Goal: Information Seeking & Learning: Learn about a topic

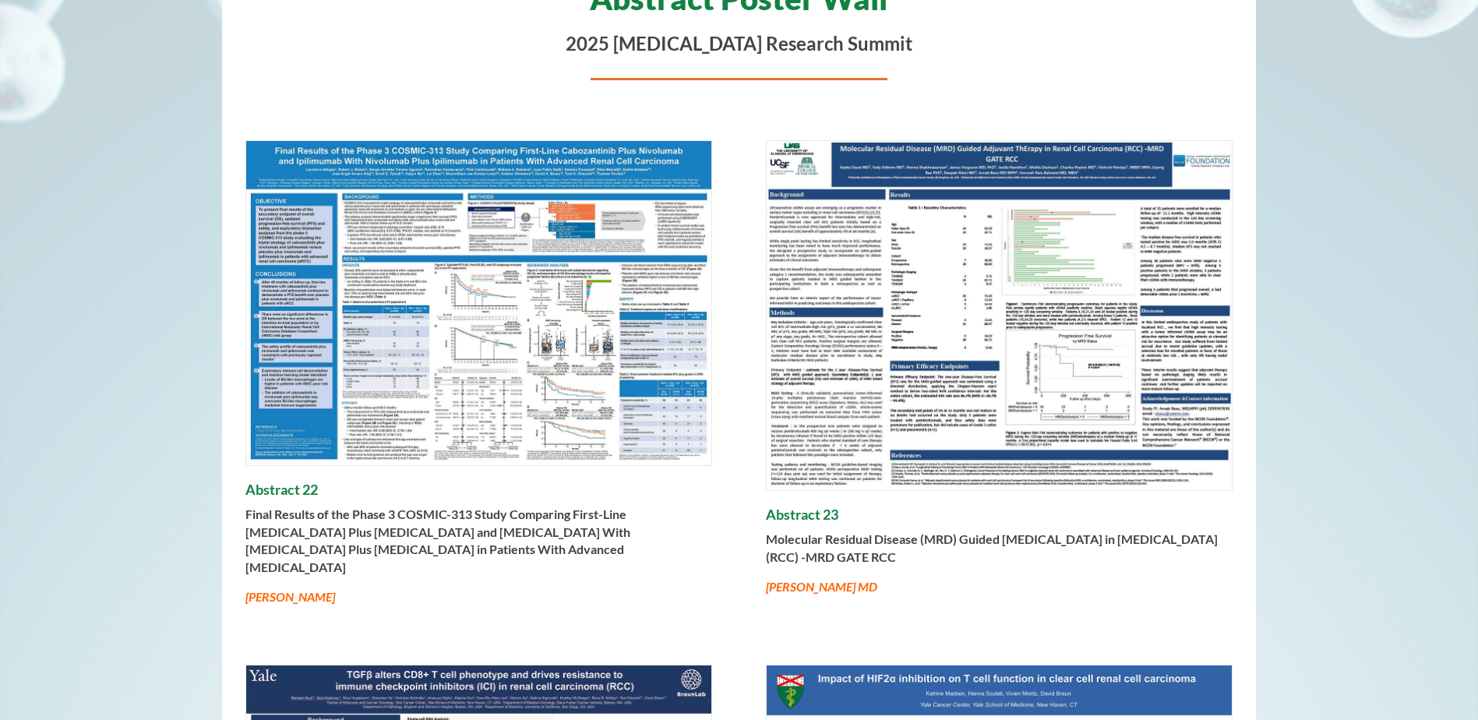
scroll to position [249, 0]
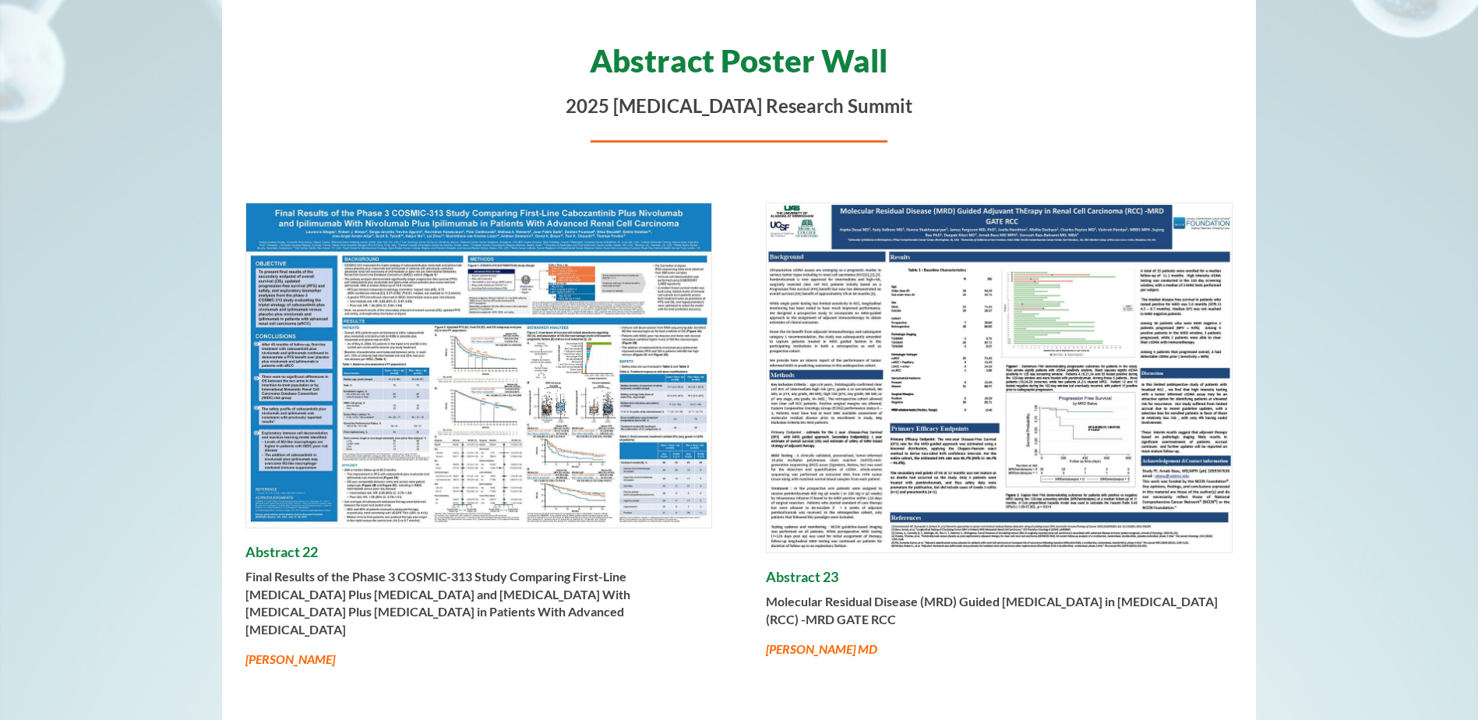
click at [460, 417] on img at bounding box center [478, 365] width 465 height 324
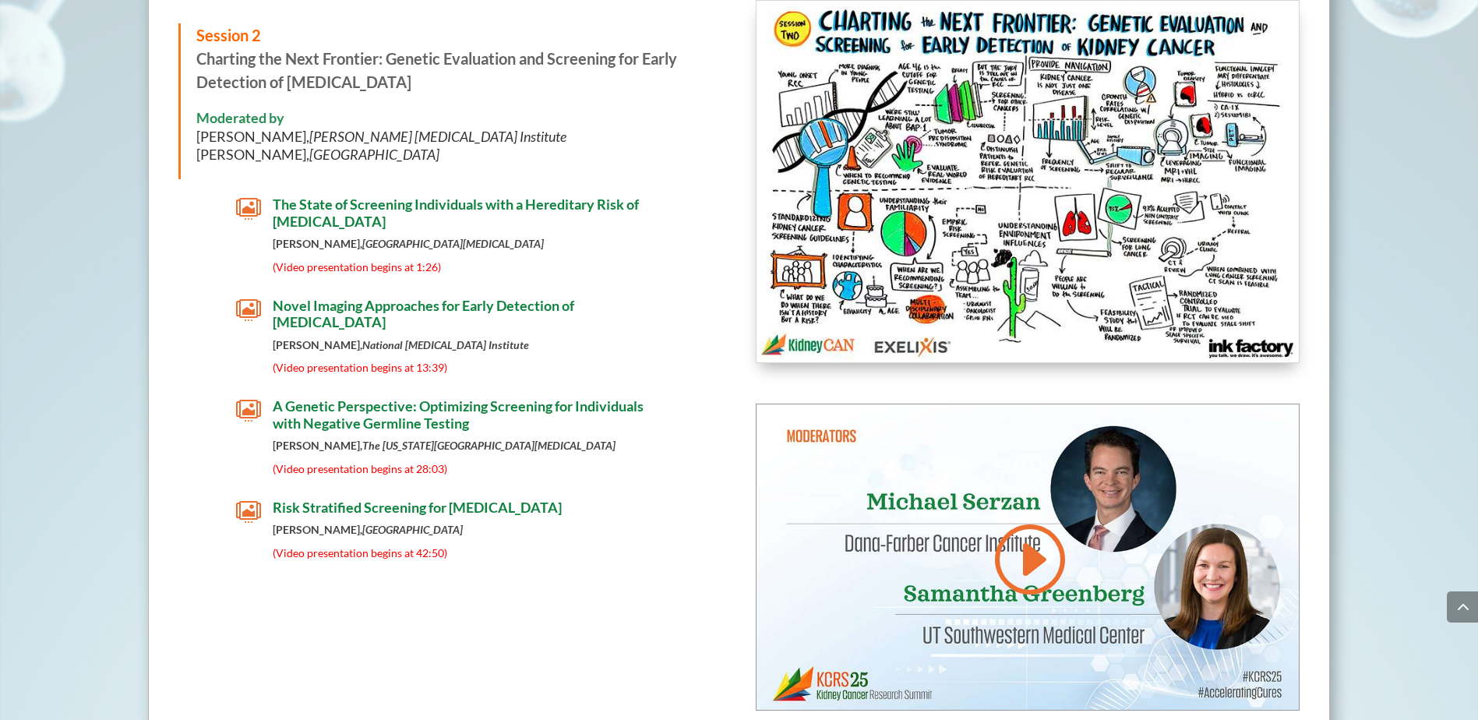
scroll to position [3365, 0]
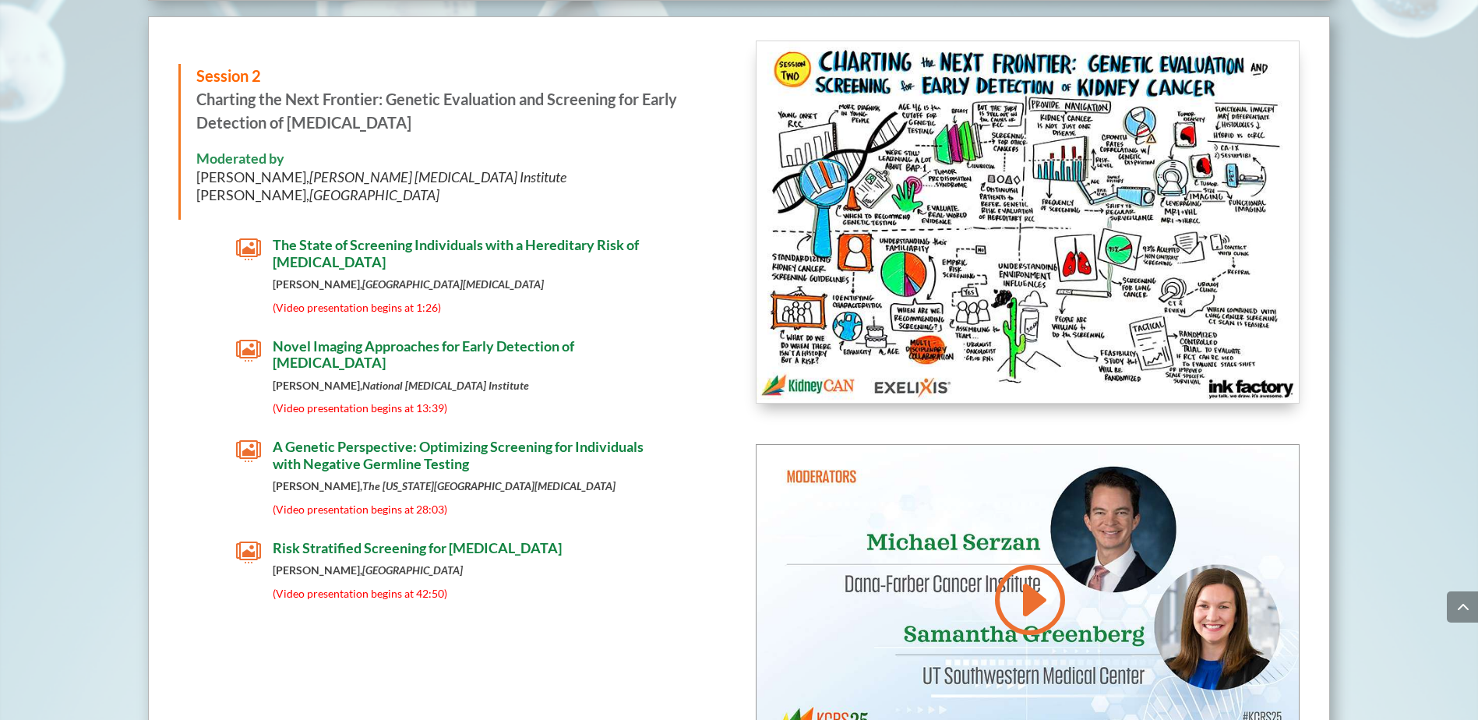
click at [537, 601] on div "Session 2 Charting the Next Frontier: Genetic Evaluation and Screening for Earl…" at bounding box center [739, 395] width 1182 height 758
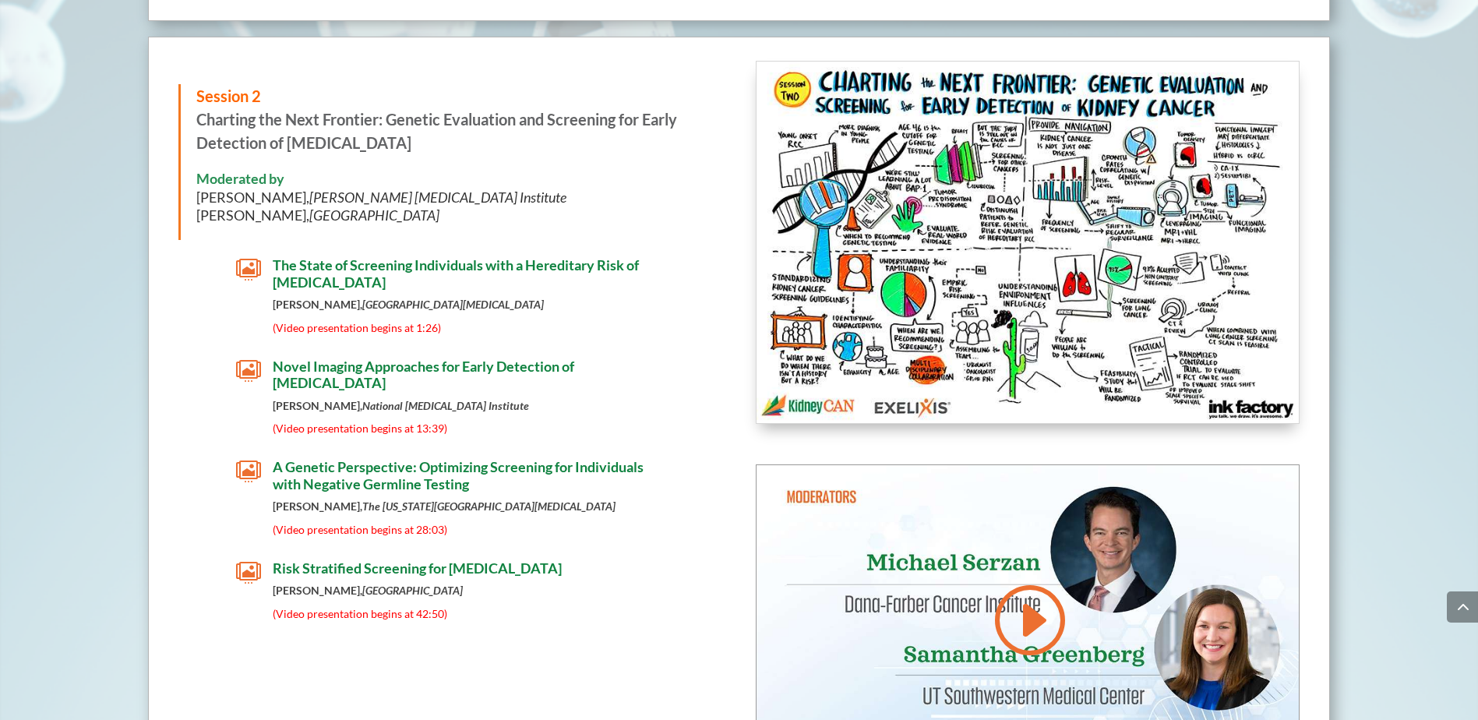
drag, startPoint x: 400, startPoint y: 554, endPoint x: 596, endPoint y: 650, distance: 218.1
click at [596, 650] on div "Session 2 Charting the Next Frontier: Genetic Evaluation and Screening for Earl…" at bounding box center [739, 416] width 1182 height 758
click at [432, 559] on span "Risk Stratified Screening for Kidney Cancer" at bounding box center [417, 567] width 289 height 17
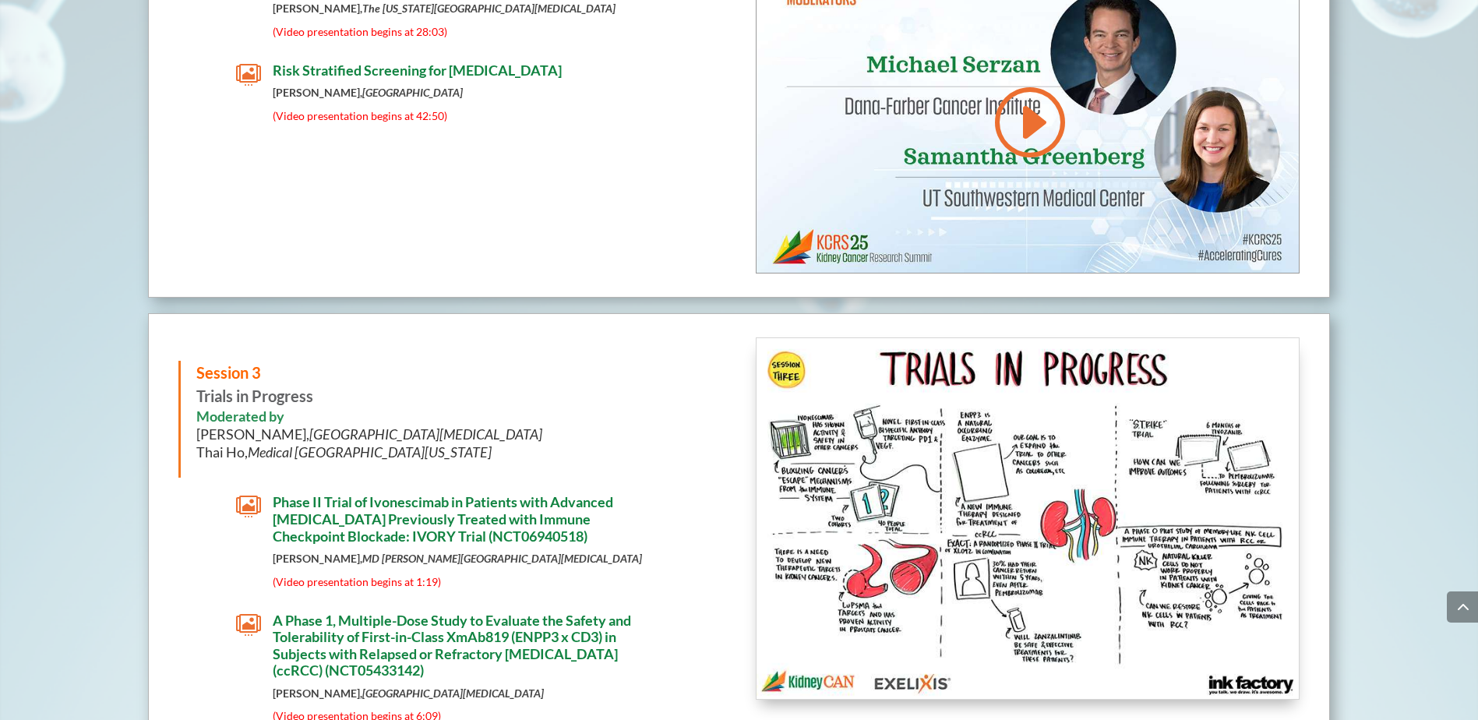
scroll to position [3801, 0]
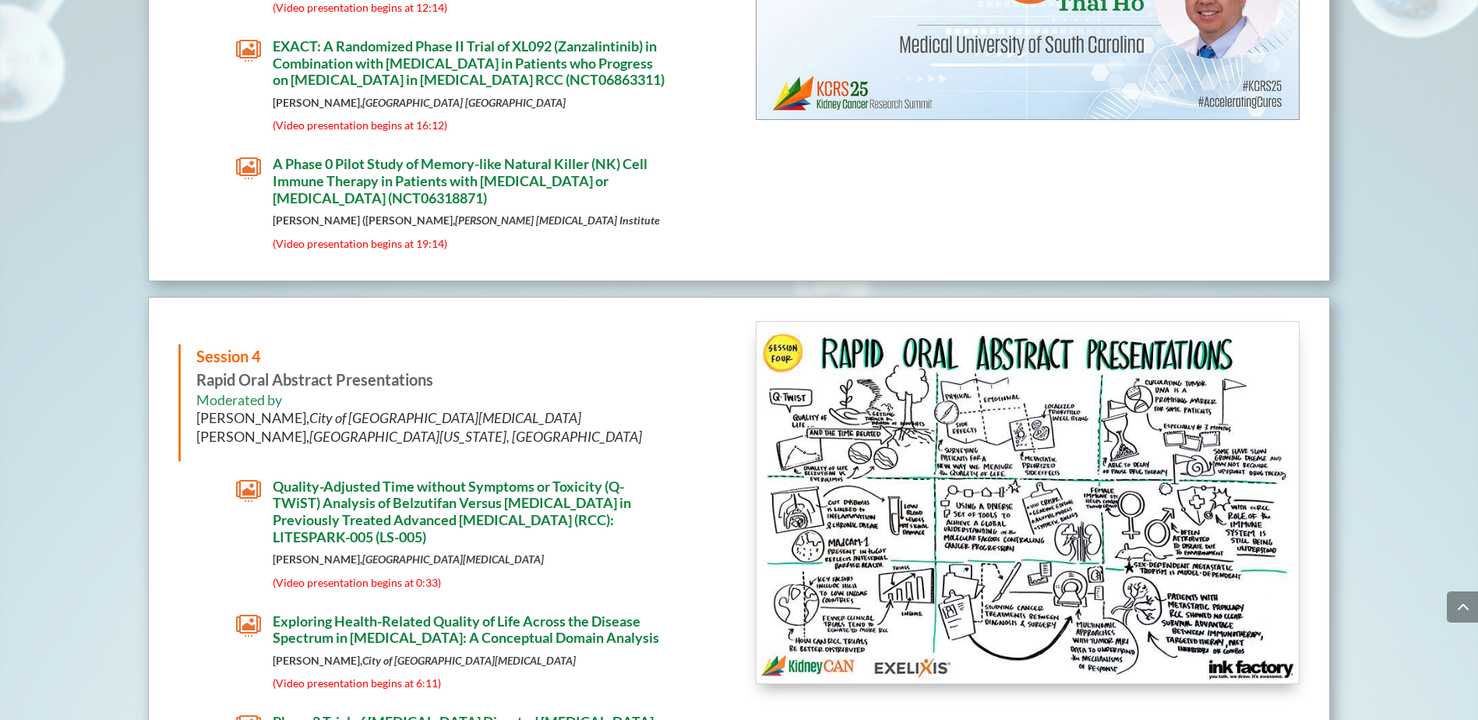
scroll to position [4736, 0]
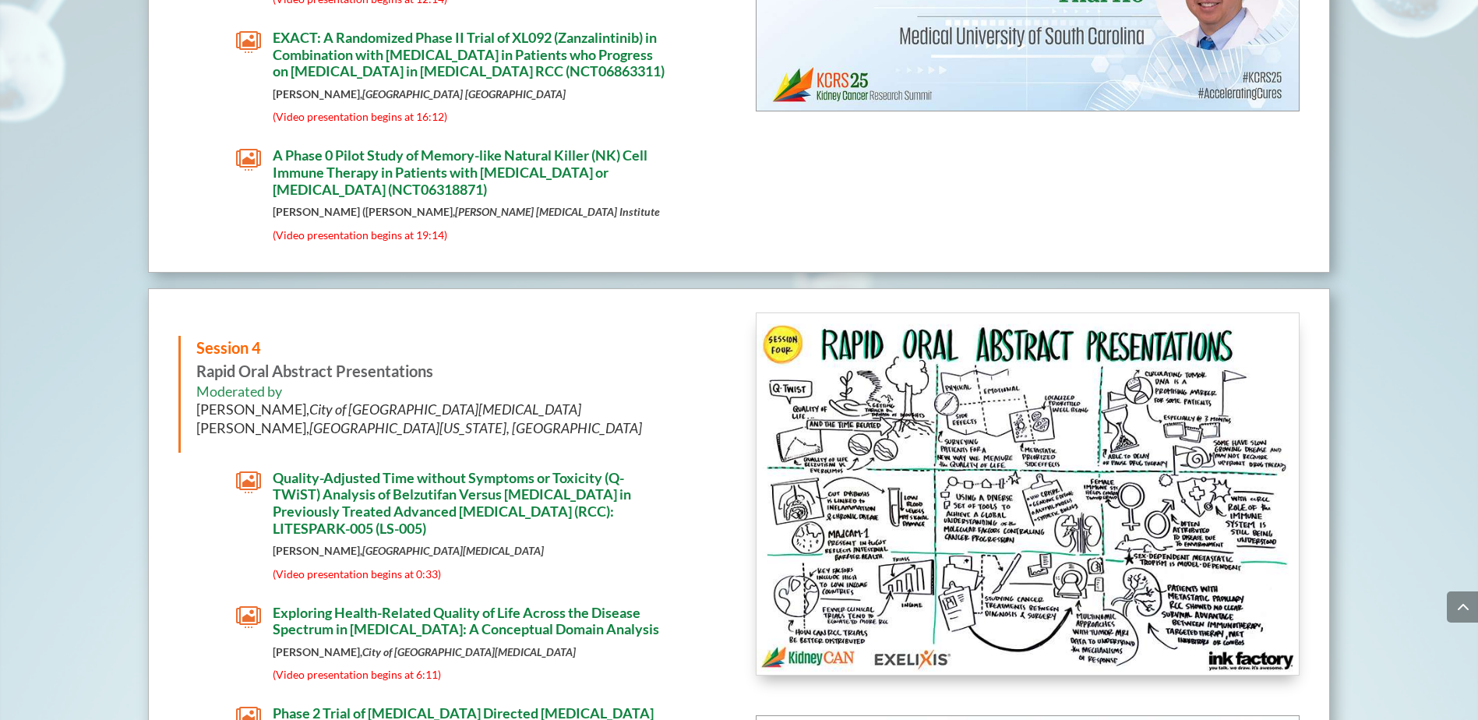
drag, startPoint x: 361, startPoint y: 361, endPoint x: 689, endPoint y: 430, distance: 335.0
click at [689, 430] on h6 "Moderated by Sumanta Pal, City of Hope Comprehensive Cancer Center Kelly Fitzge…" at bounding box center [451, 413] width 510 height 62
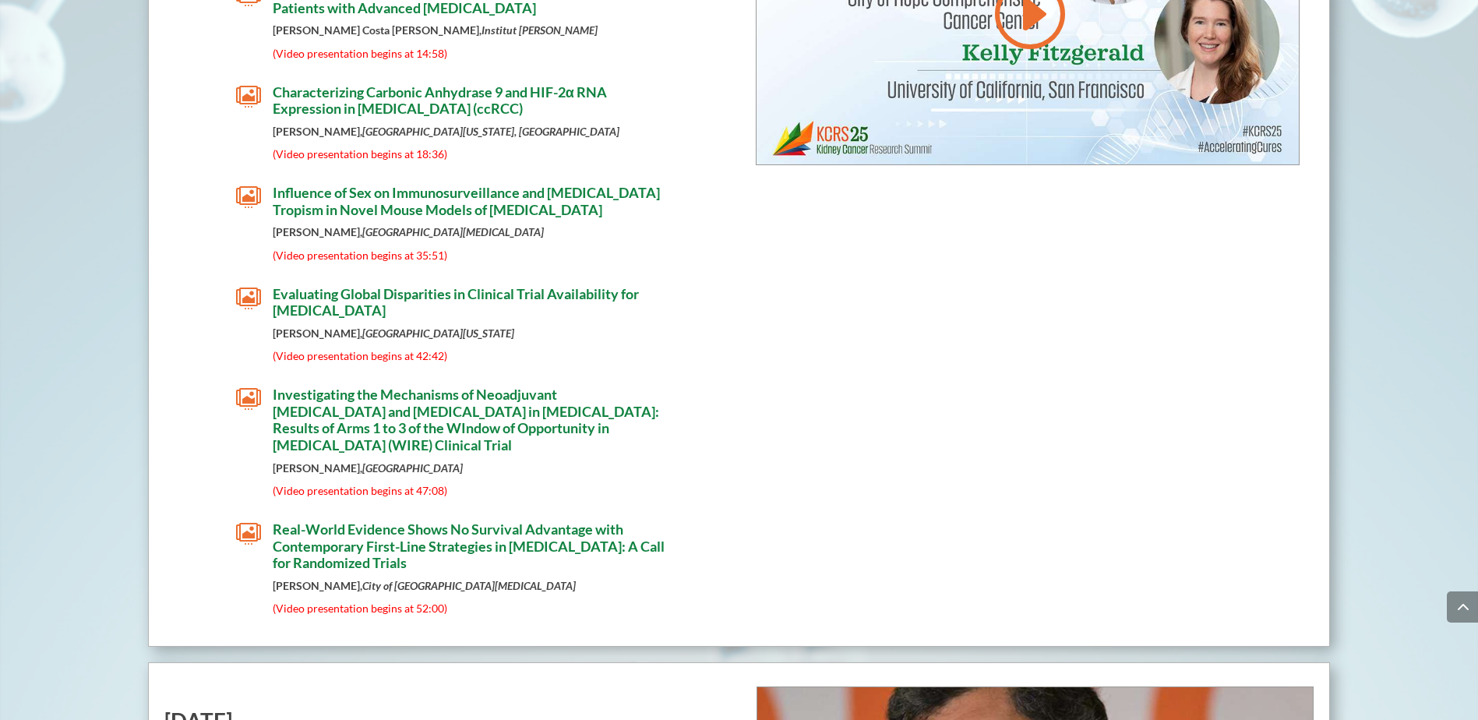
scroll to position [5608, 0]
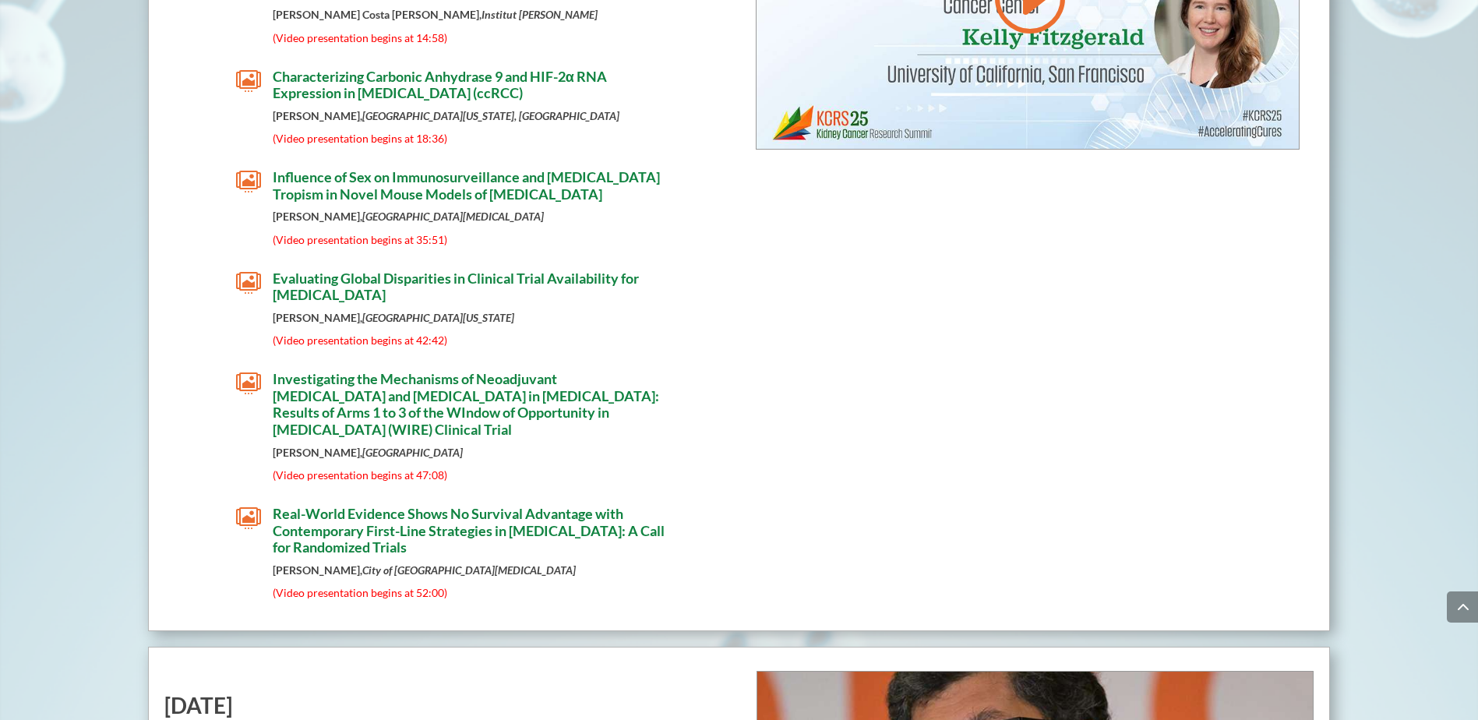
drag, startPoint x: 322, startPoint y: 434, endPoint x: 834, endPoint y: 525, distance: 520.6
click at [834, 525] on div "Session 4 Rapid Oral Abstract Presentations Moderated by Sumanta Pal, City of H…" at bounding box center [739, 23] width 1182 height 1215
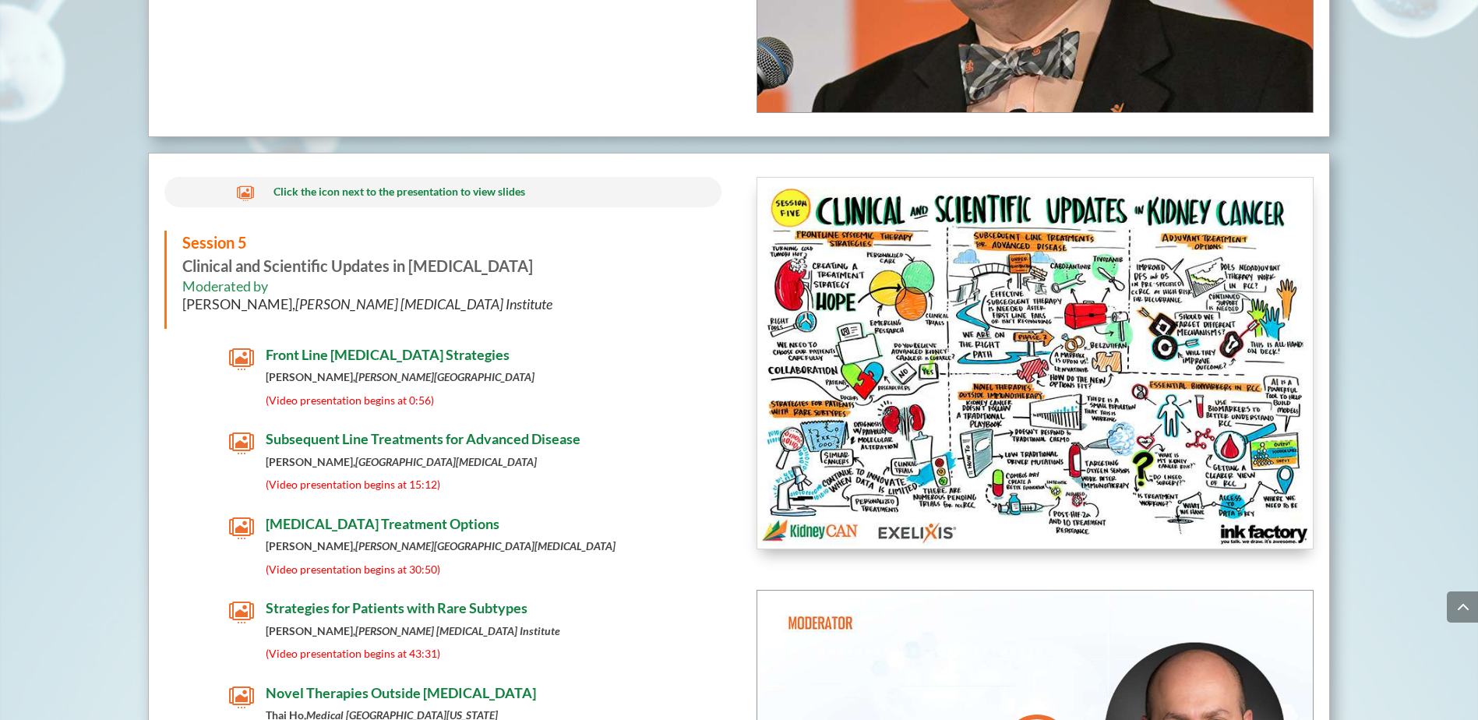
scroll to position [6481, 0]
click at [475, 439] on span "Subsequent Line Treatments for Advanced Disease" at bounding box center [423, 437] width 315 height 17
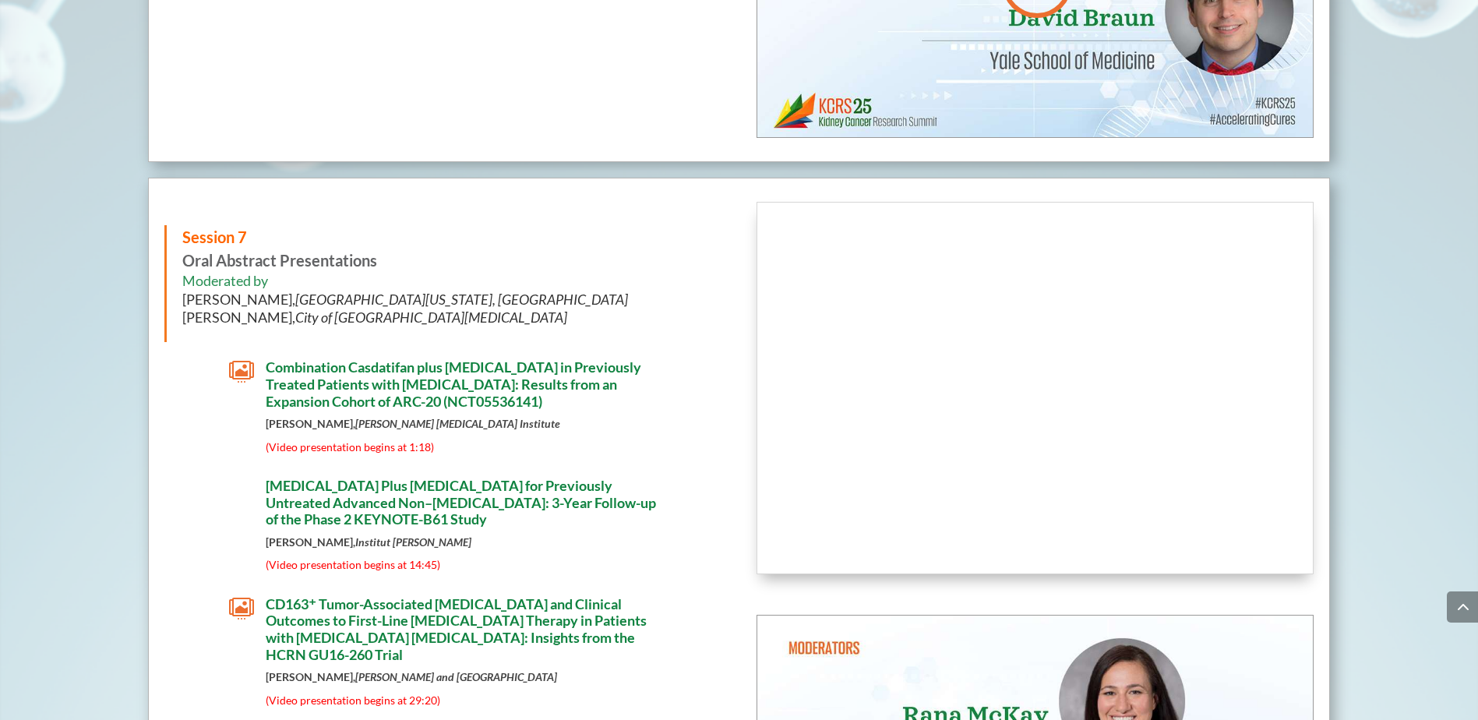
scroll to position [8038, 0]
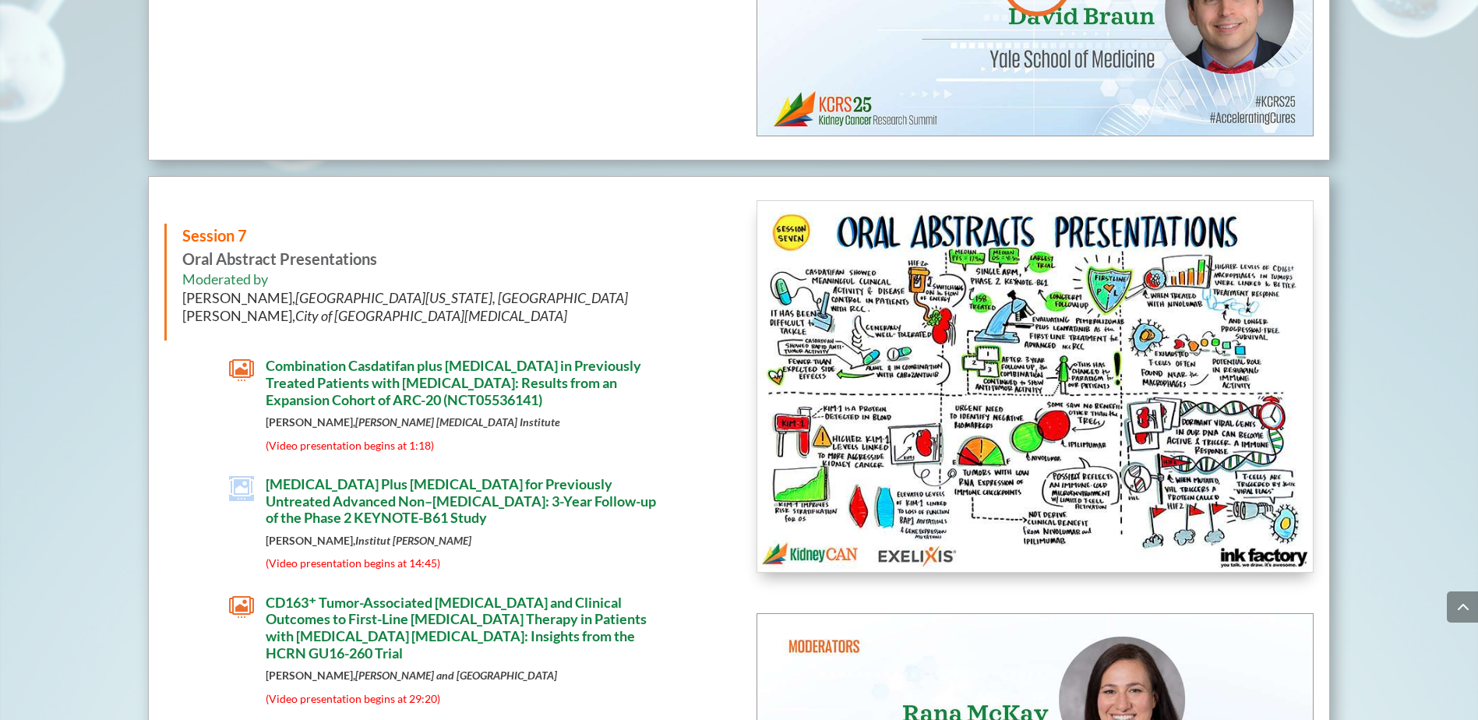
drag, startPoint x: 277, startPoint y: 484, endPoint x: 238, endPoint y: 500, distance: 41.9
click at [238, 500] on div " Pembrolizumab Plus Lenvatinib for Previously Untreated Advanced Non–Clear Cel…" at bounding box center [443, 522] width 428 height 93
drag, startPoint x: 238, startPoint y: 500, endPoint x: 197, endPoint y: 517, distance: 44.7
click at [197, 517] on div " Pembrolizumab Plus Lenvatinib for Previously Untreated Advanced Non–Clear Cel…" at bounding box center [443, 526] width 558 height 101
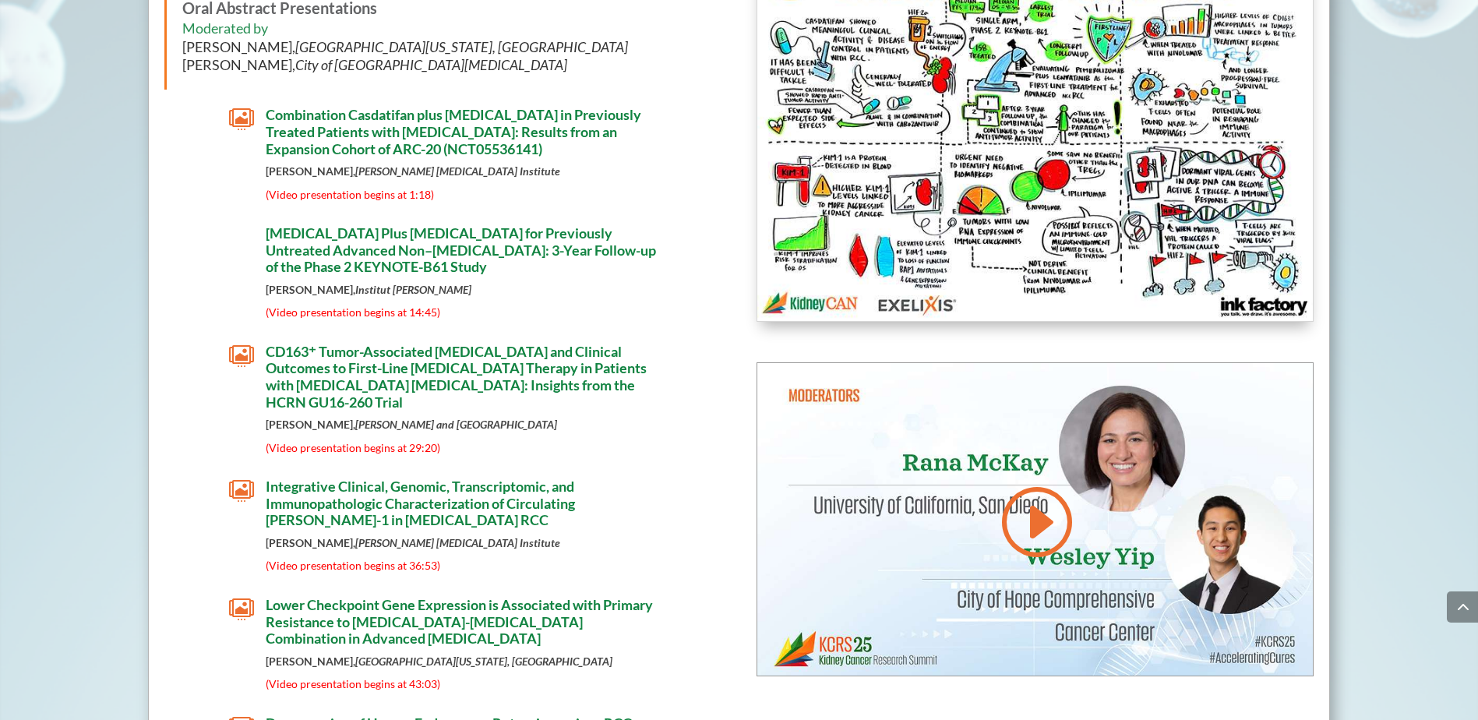
scroll to position [8288, 0]
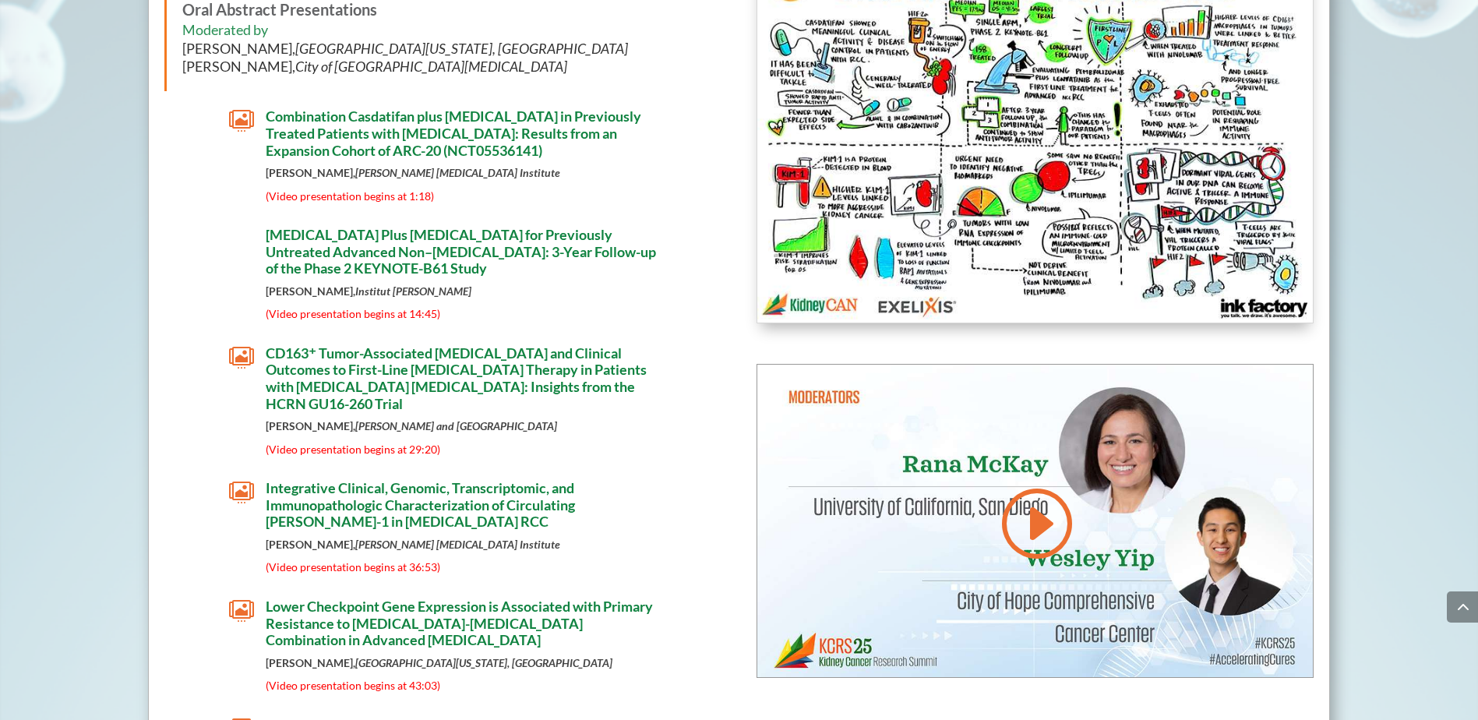
click at [335, 145] on span "Combination Casdatifan plus Cabozantinib in Previously Treated Patients with Cl…" at bounding box center [453, 132] width 375 height 51
click at [241, 120] on span "" at bounding box center [241, 120] width 25 height 25
click at [237, 358] on span "" at bounding box center [241, 357] width 25 height 25
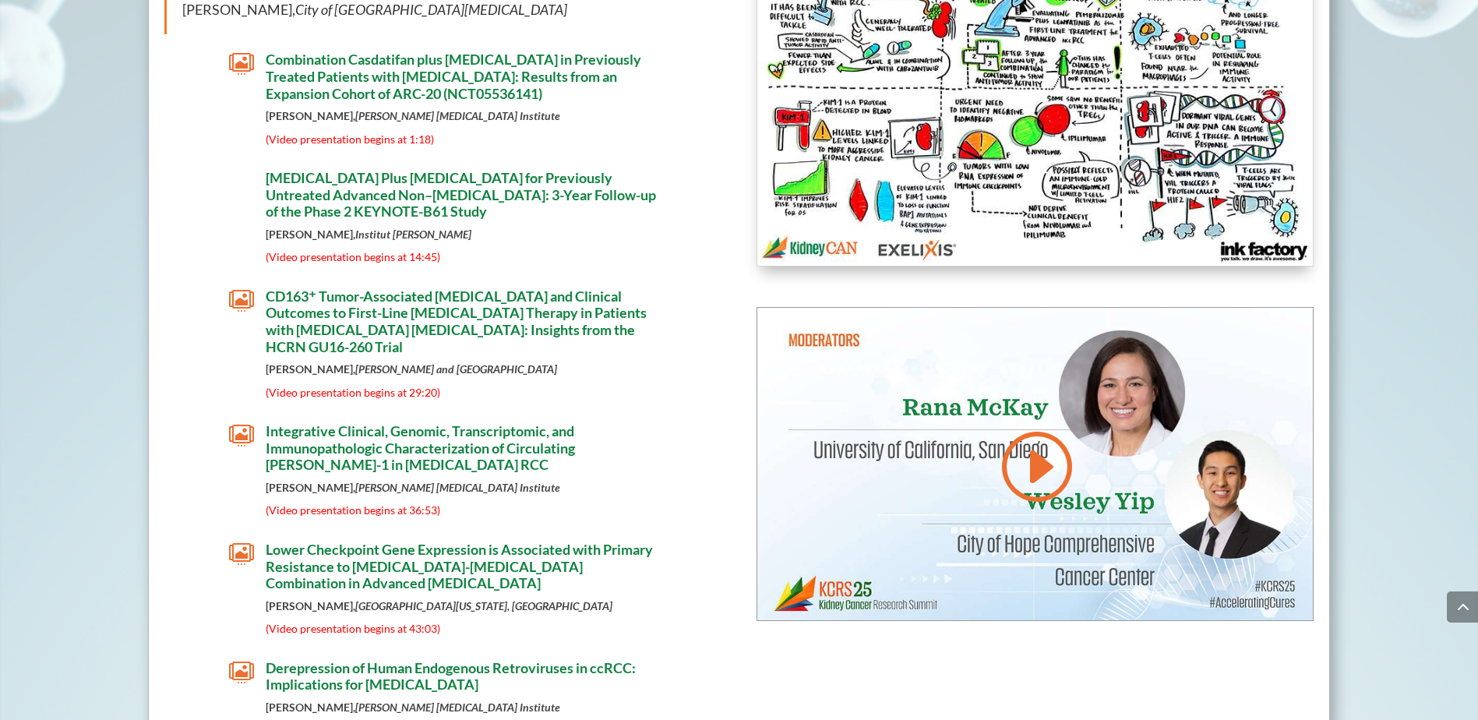
scroll to position [8282, 0]
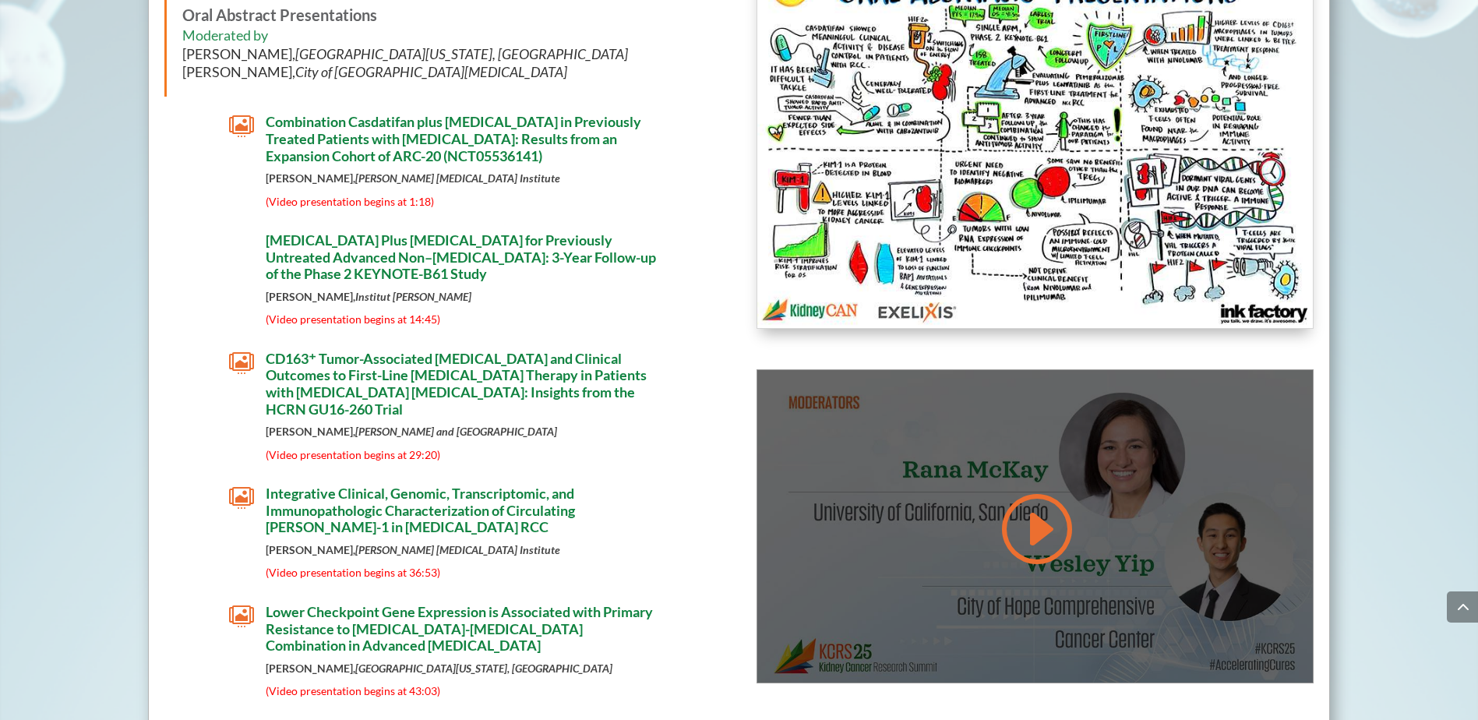
click at [1063, 530] on link at bounding box center [1034, 528] width 75 height 79
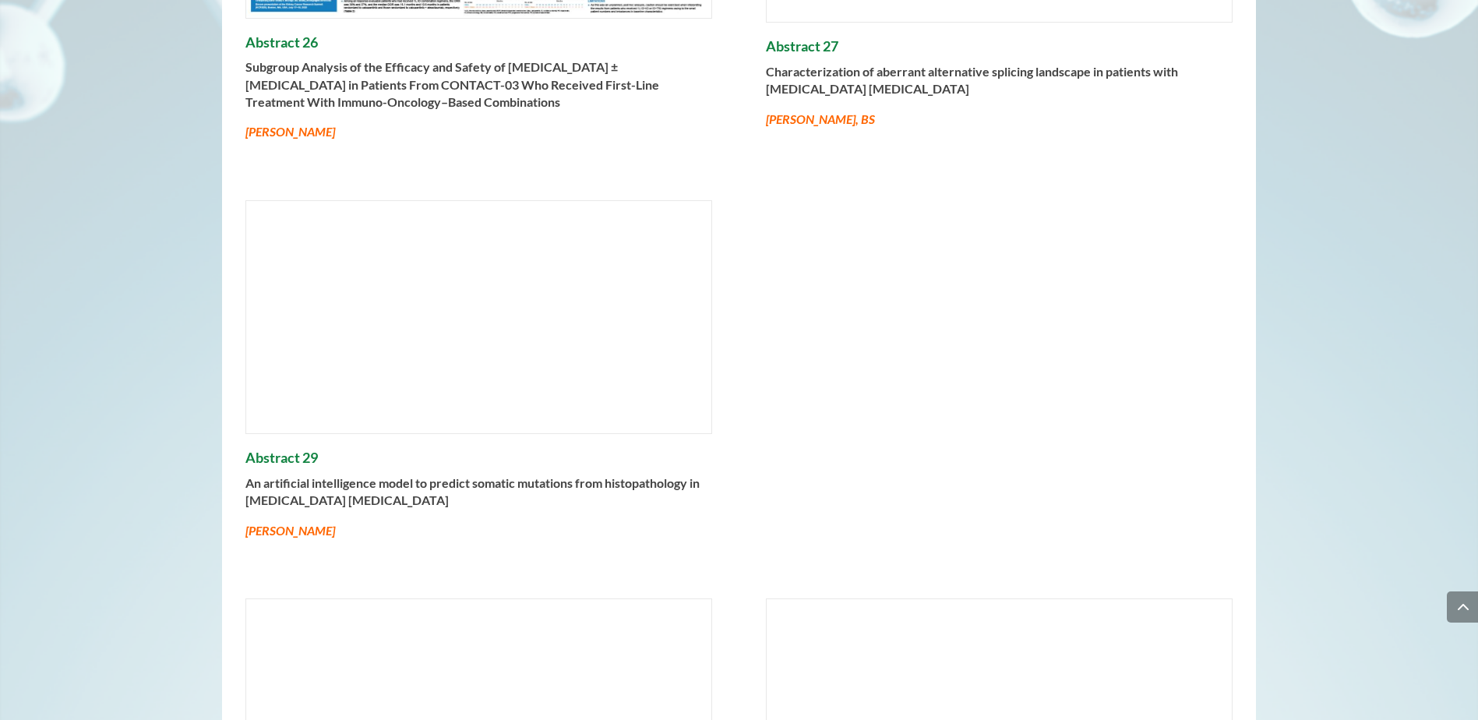
scroll to position [1798, 0]
